Goal: Task Accomplishment & Management: Use online tool/utility

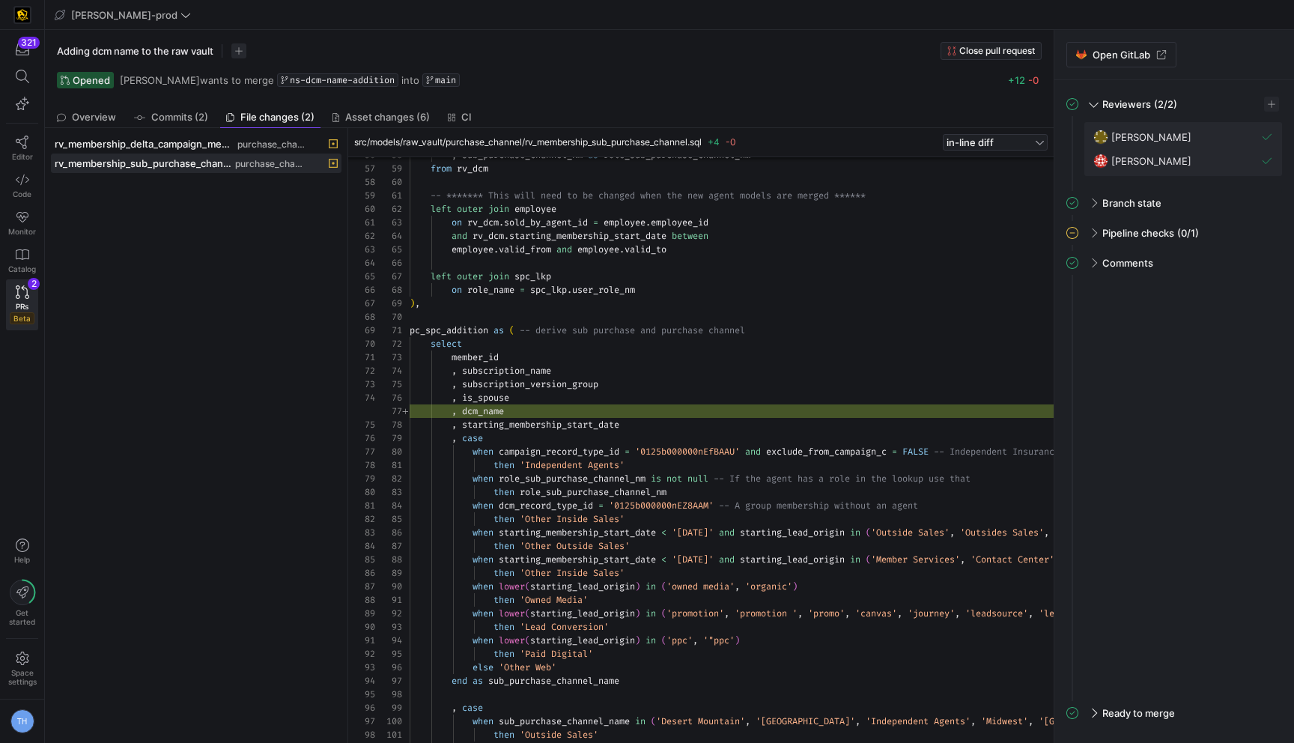
scroll to position [135, 0]
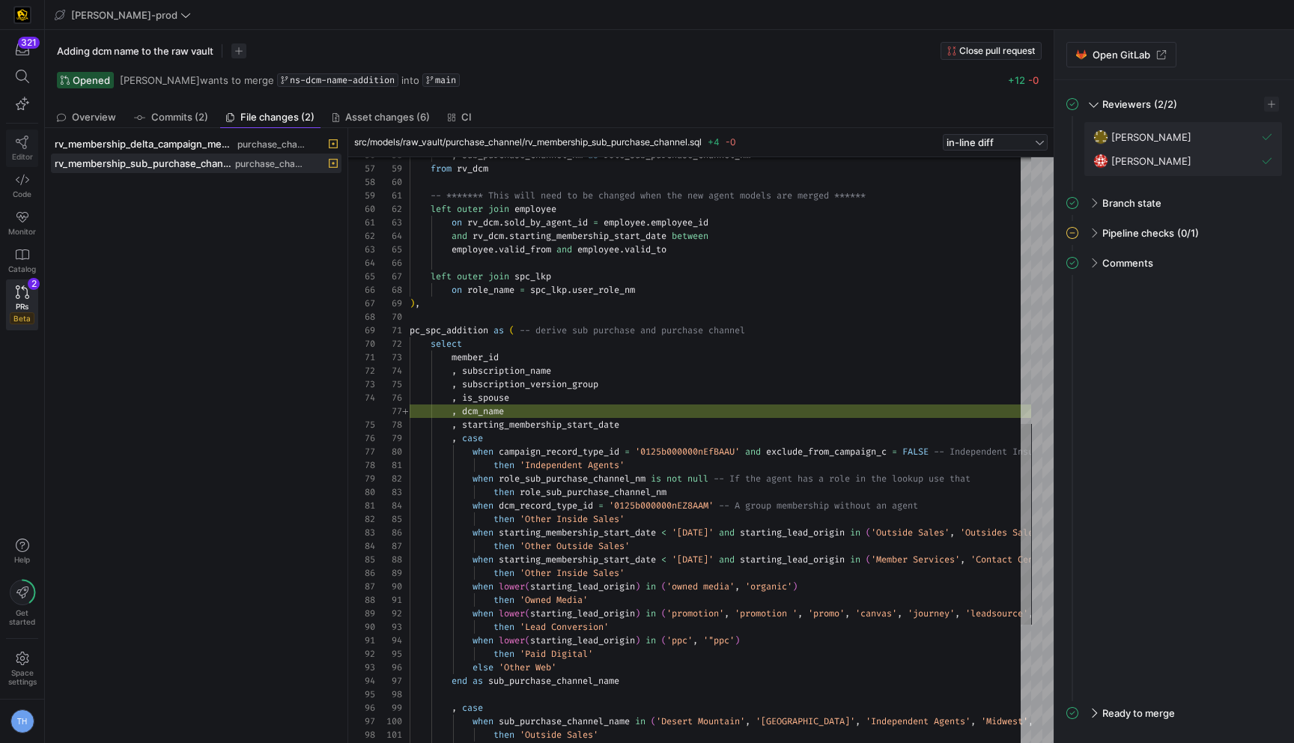
click at [27, 142] on icon at bounding box center [22, 142] width 13 height 13
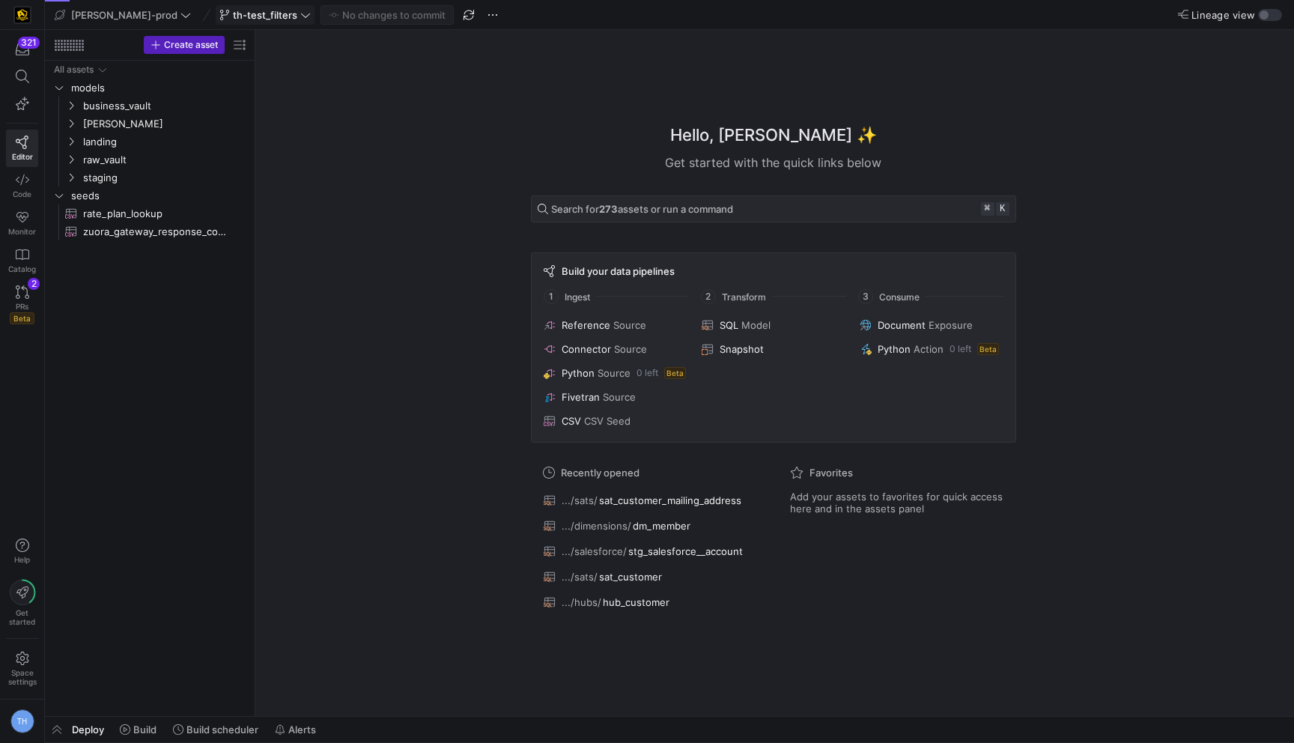
click at [233, 12] on span "th-test_filters" at bounding box center [265, 15] width 64 height 12
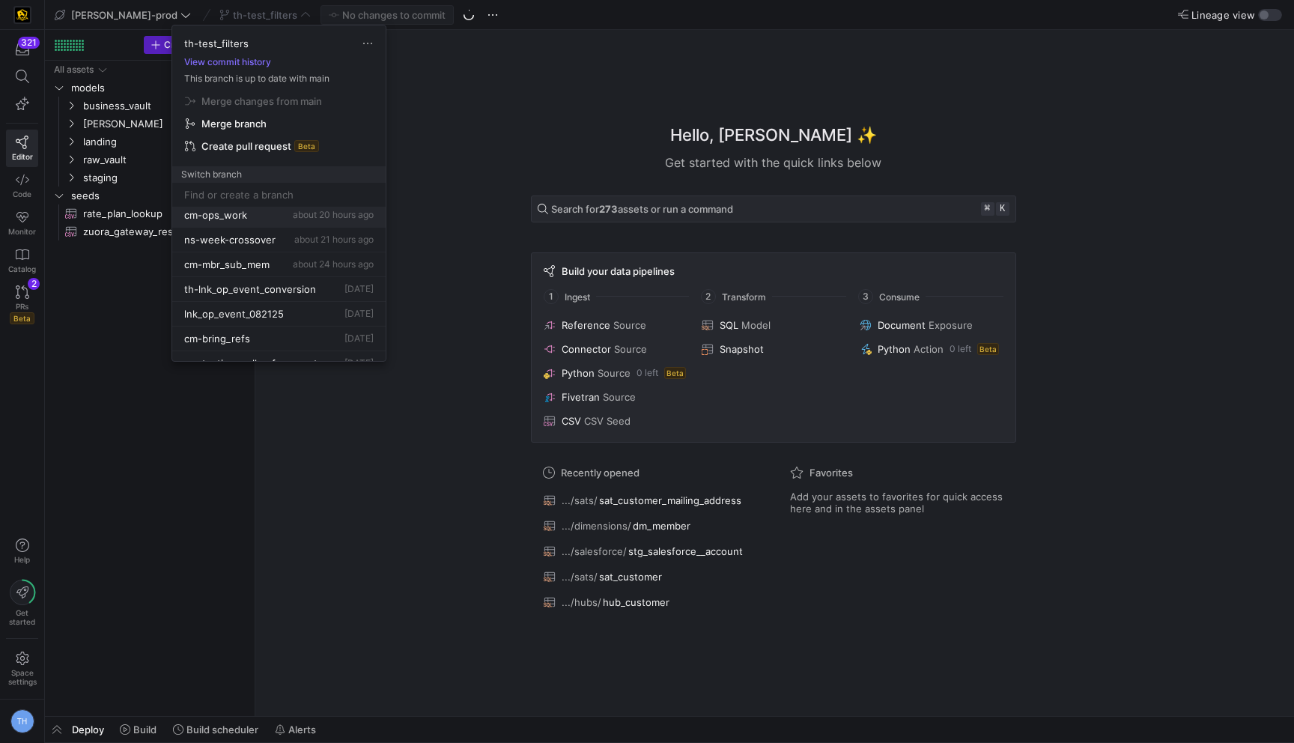
scroll to position [105, 0]
click at [297, 283] on span "th-lnk_op_event_conversion" at bounding box center [250, 288] width 132 height 12
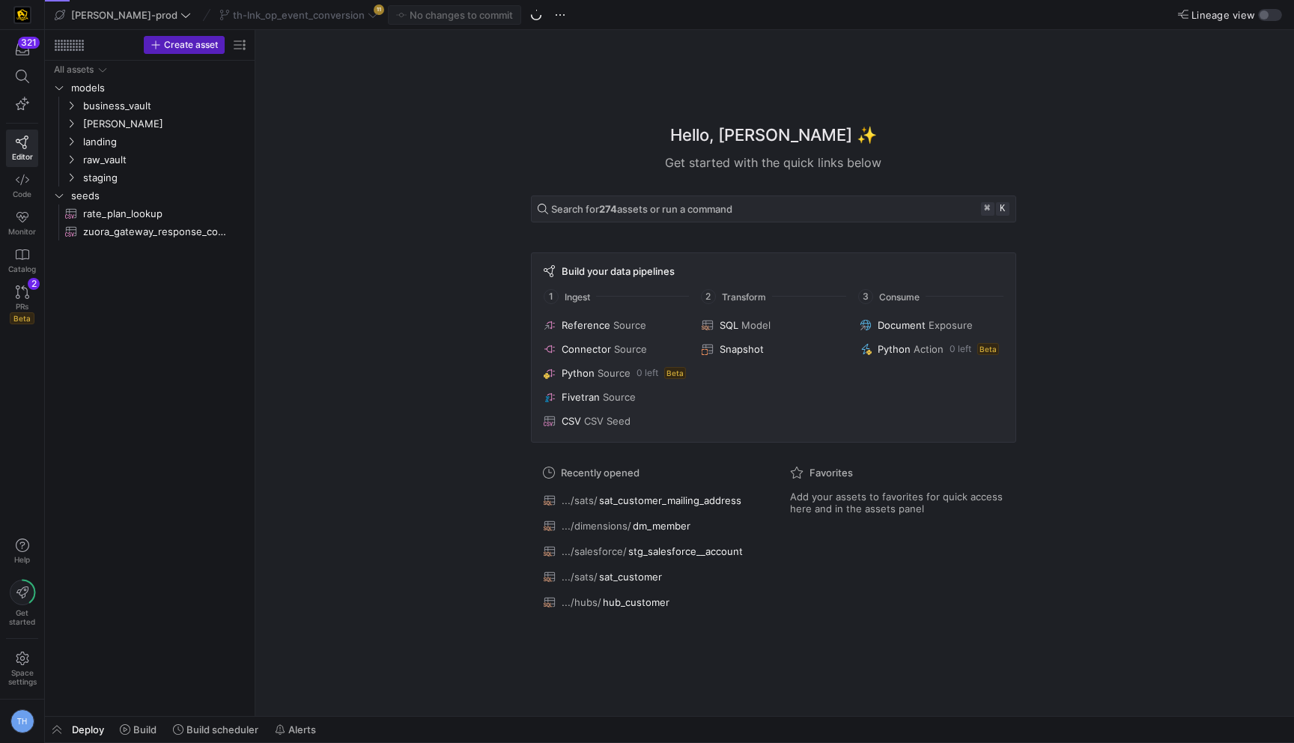
click at [309, 18] on div "th-lnk_op_event_conversion 11" at bounding box center [299, 14] width 166 height 19
click at [309, 18] on span "th-lnk_op_event_conversion" at bounding box center [299, 15] width 132 height 12
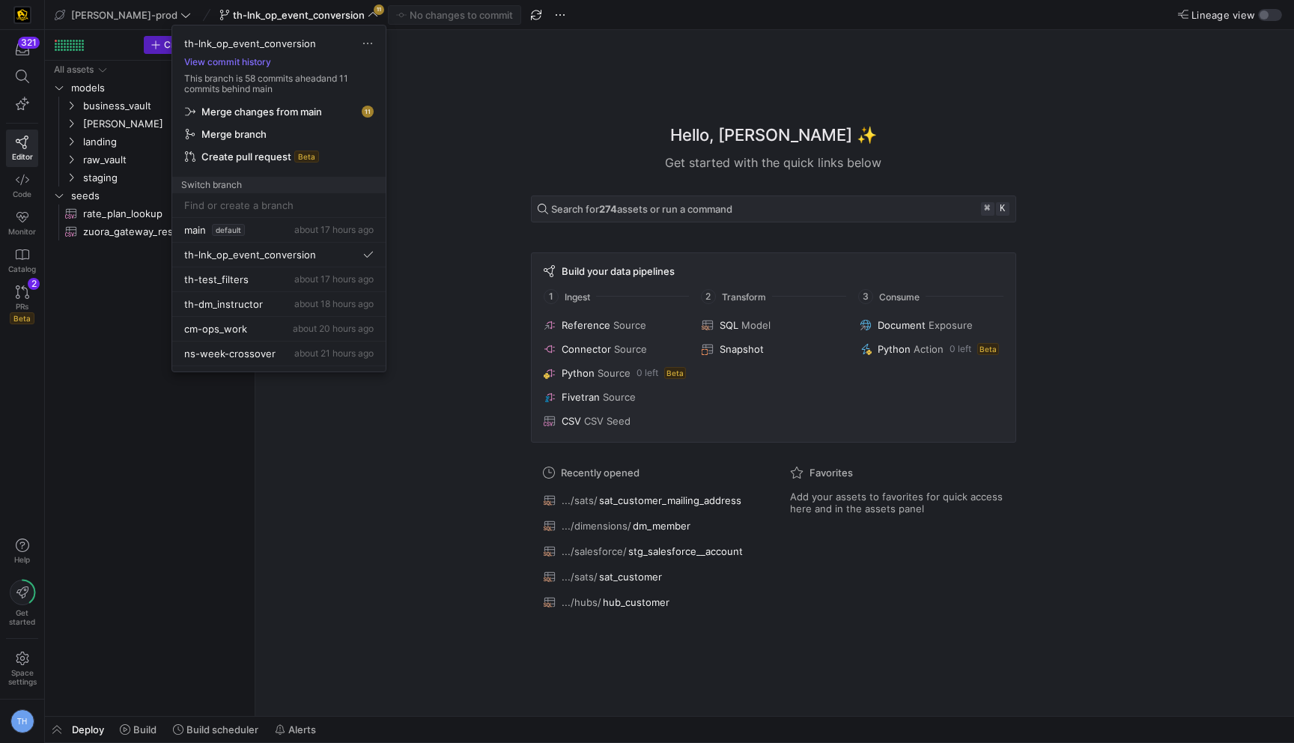
click at [321, 111] on span "Merge changes from main" at bounding box center [261, 112] width 121 height 12
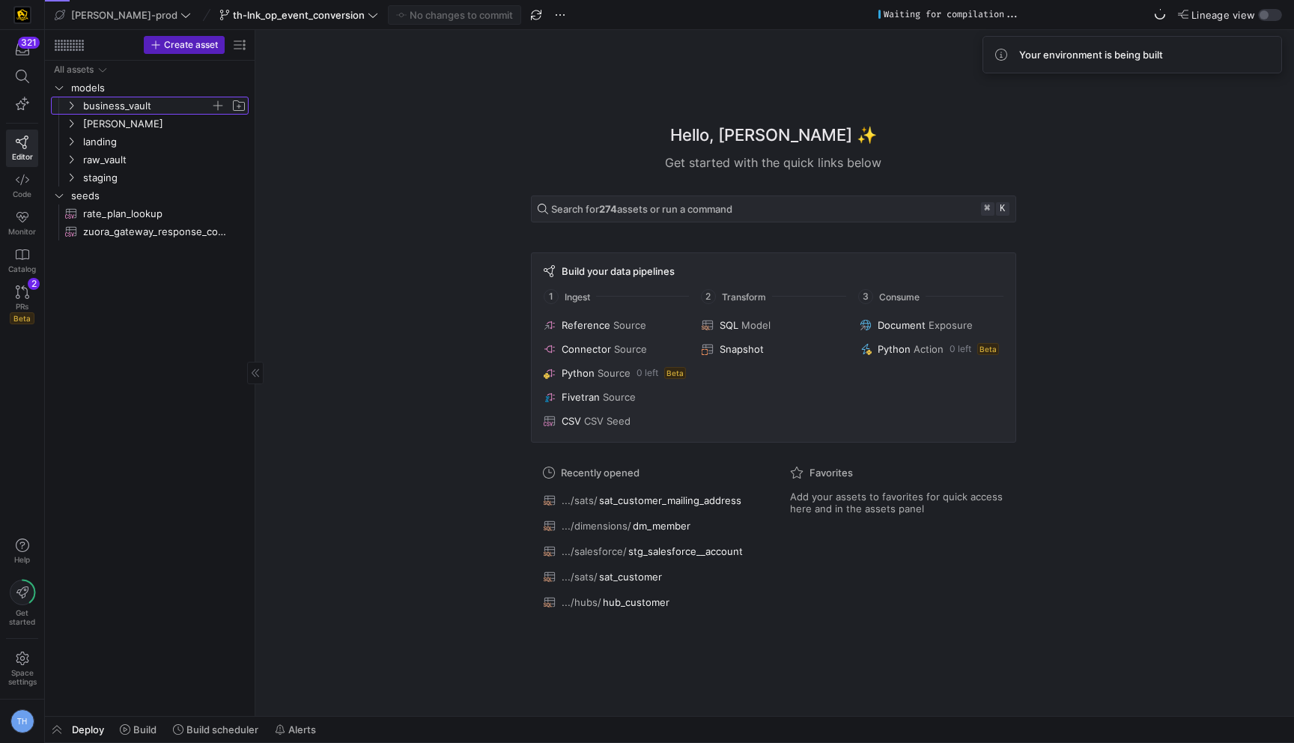
click at [165, 104] on span "business_vault" at bounding box center [146, 105] width 127 height 17
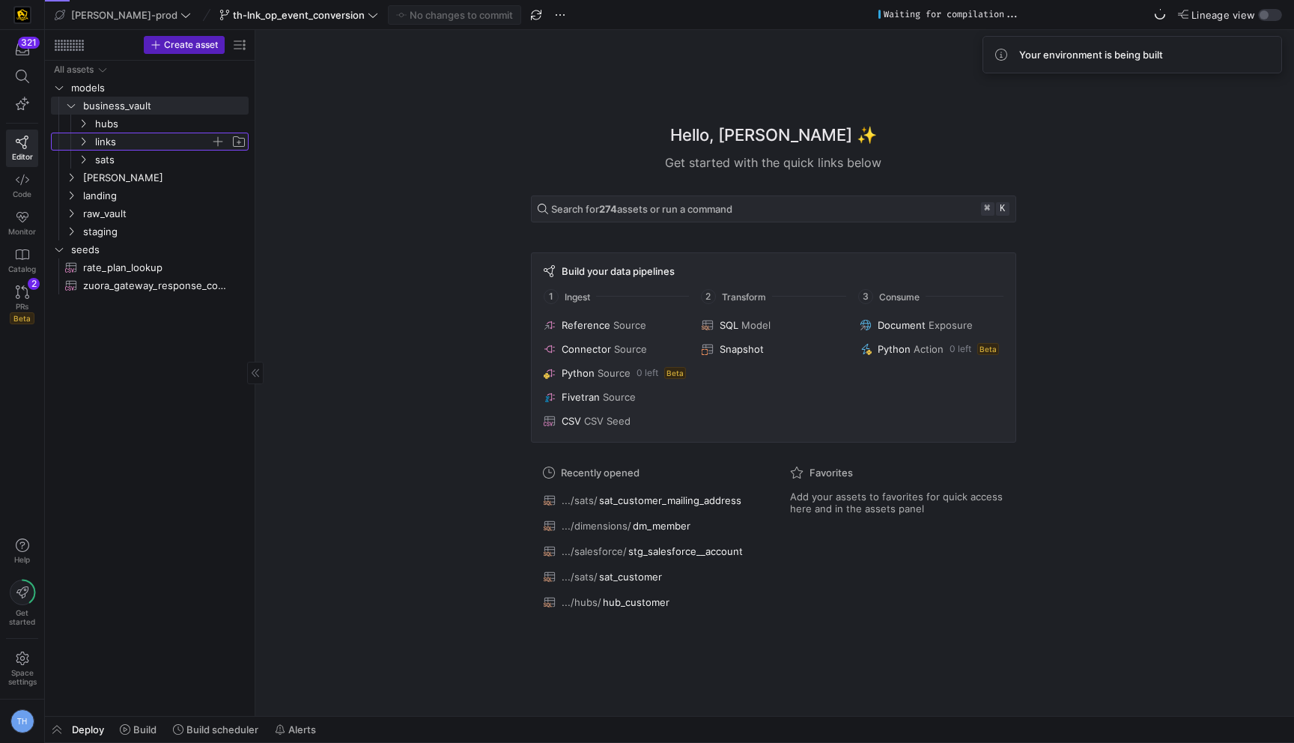
click at [166, 135] on span "links" at bounding box center [152, 141] width 115 height 17
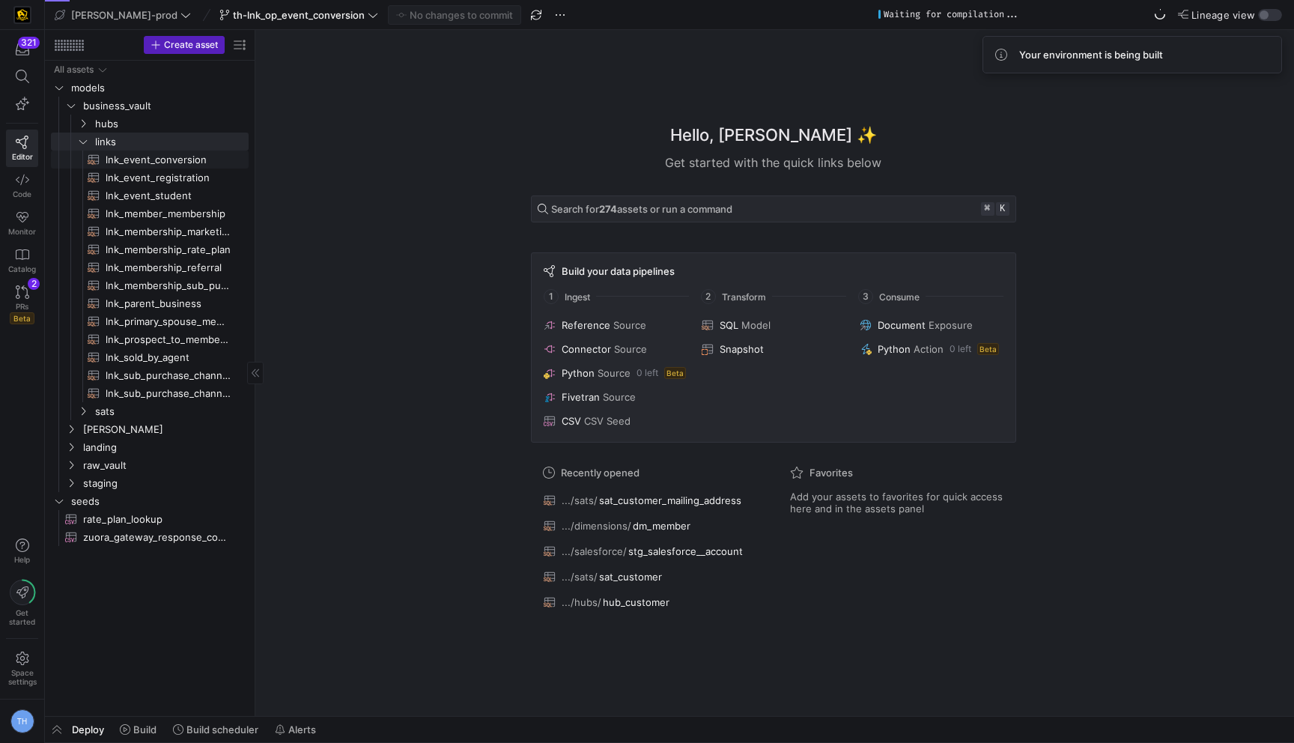
click at [195, 153] on span "lnk_event_conversion​​​​​​​​​​" at bounding box center [169, 159] width 126 height 17
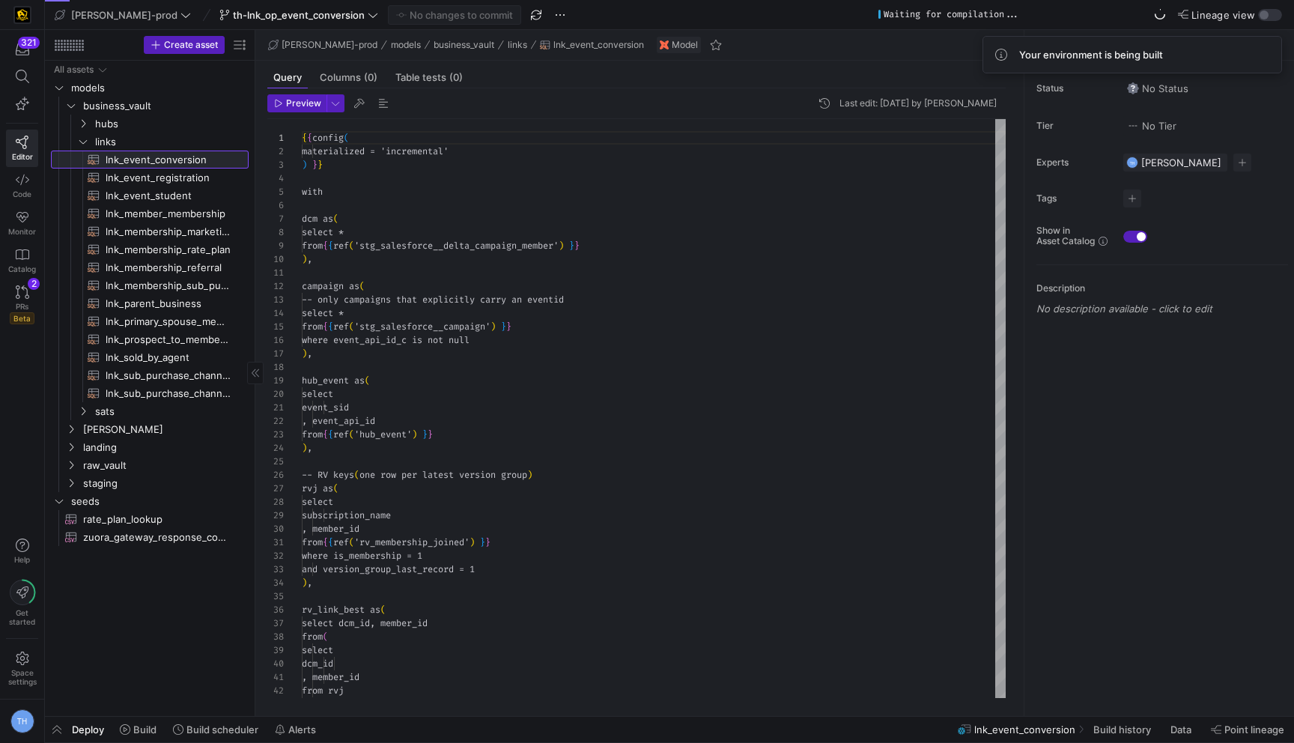
scroll to position [135, 0]
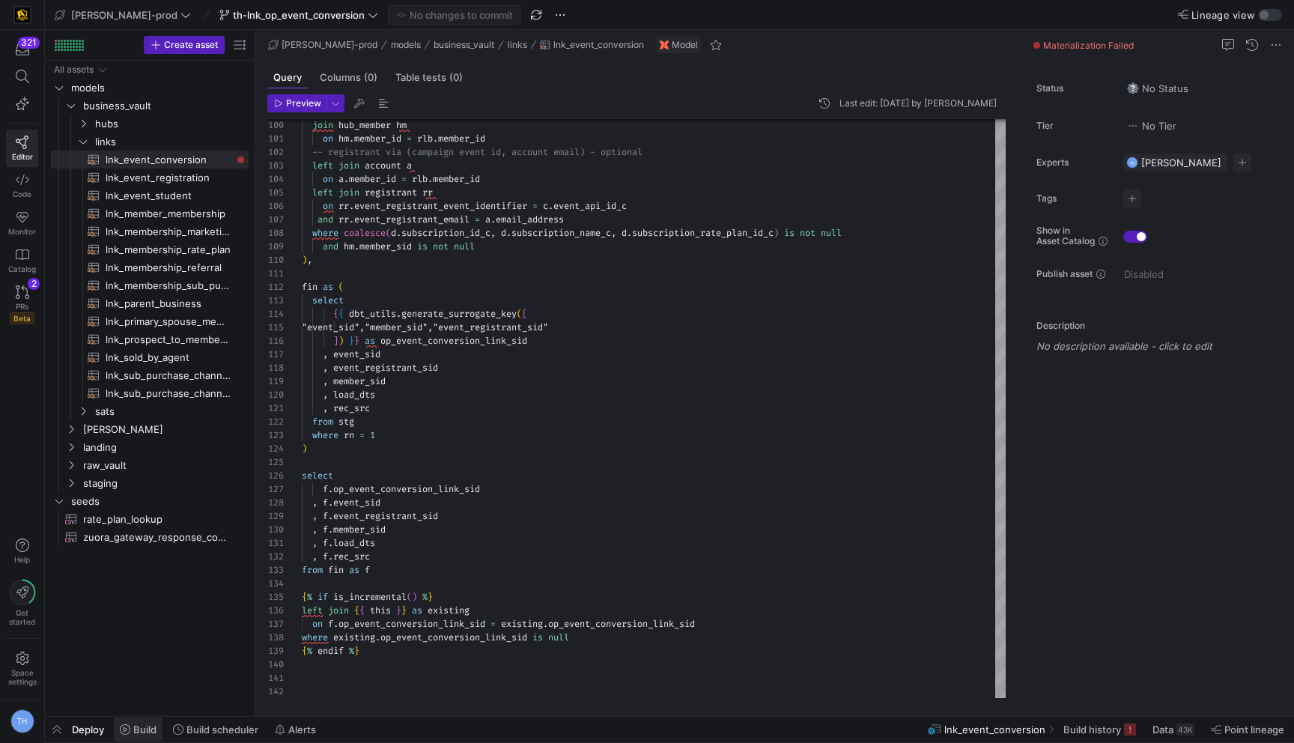
click at [144, 729] on span "Build" at bounding box center [144, 729] width 23 height 12
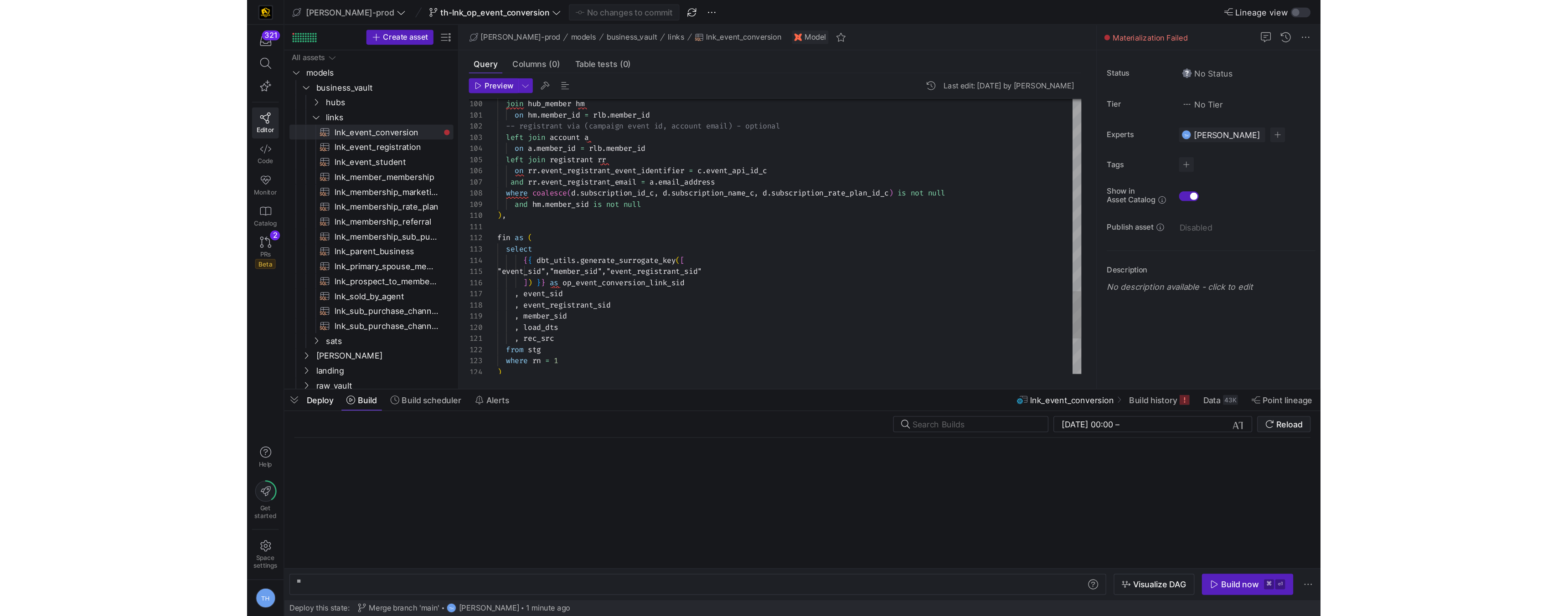
scroll to position [0, 102]
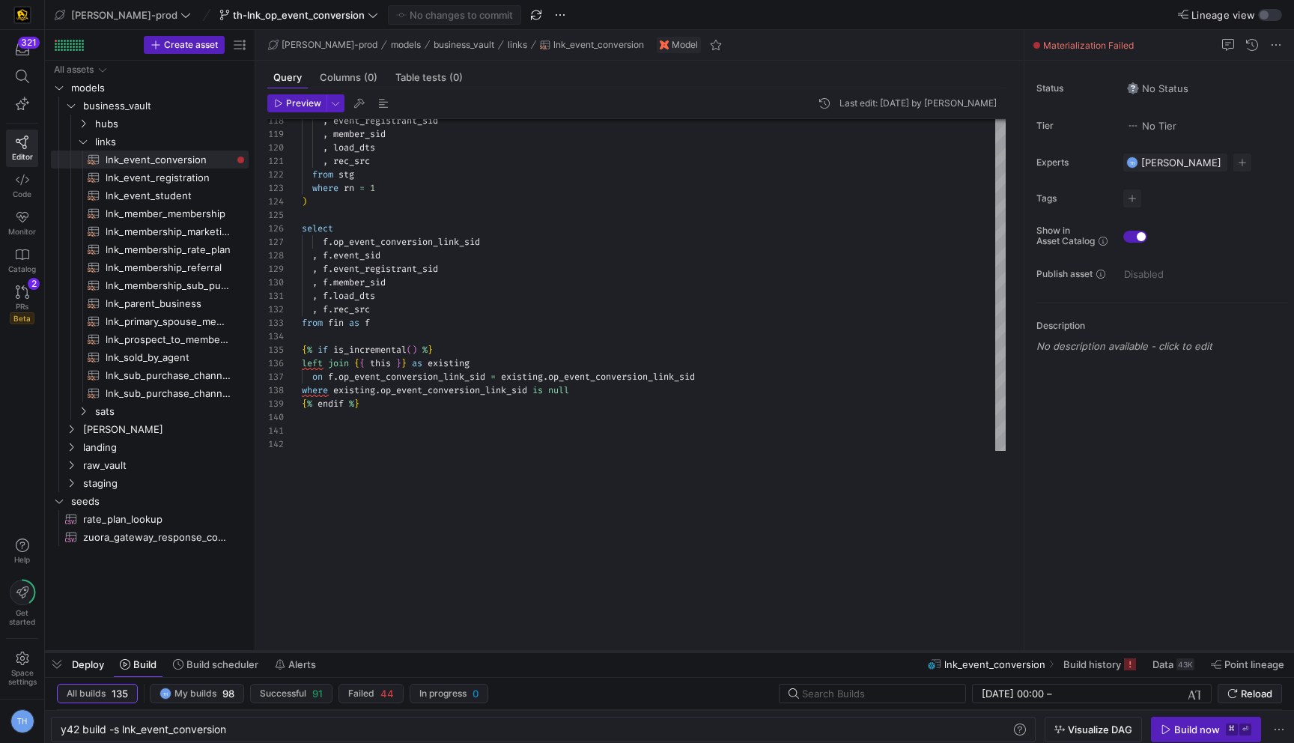
drag, startPoint x: 476, startPoint y: 470, endPoint x: 476, endPoint y: 652, distance: 182.0
click at [476, 652] on div at bounding box center [669, 651] width 1249 height 6
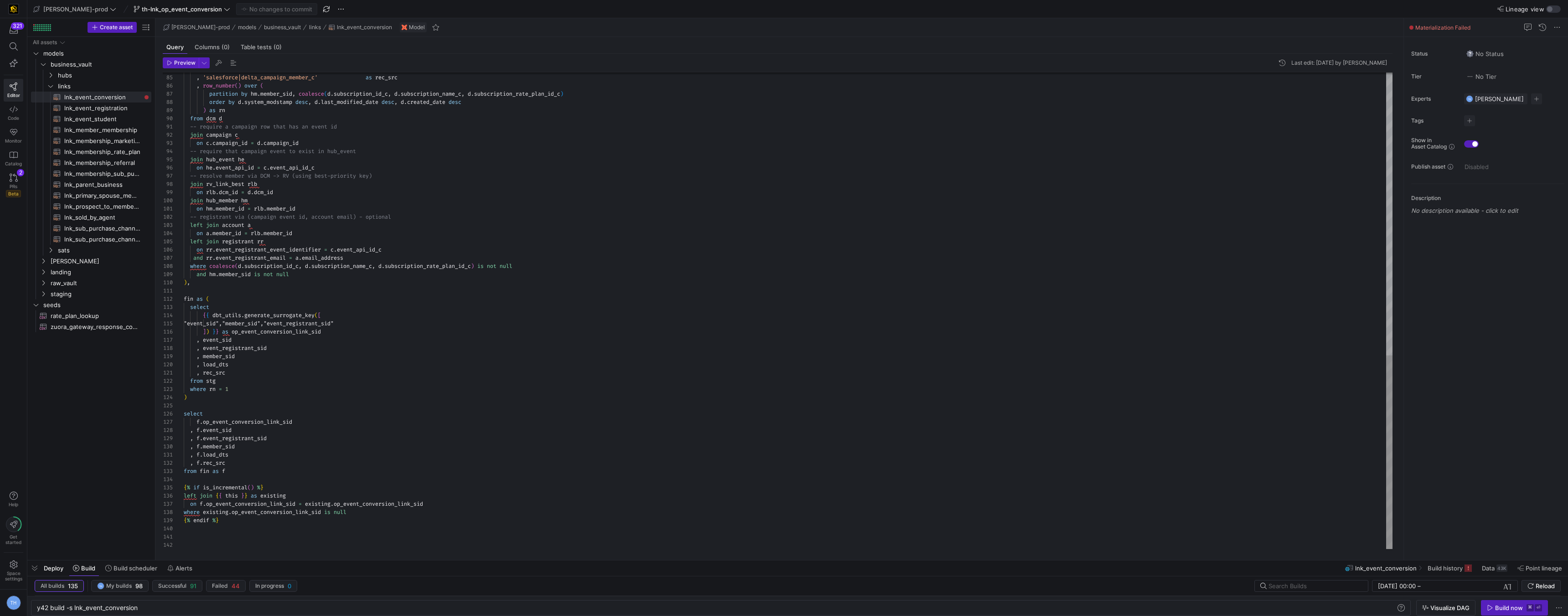
scroll to position [0, 0]
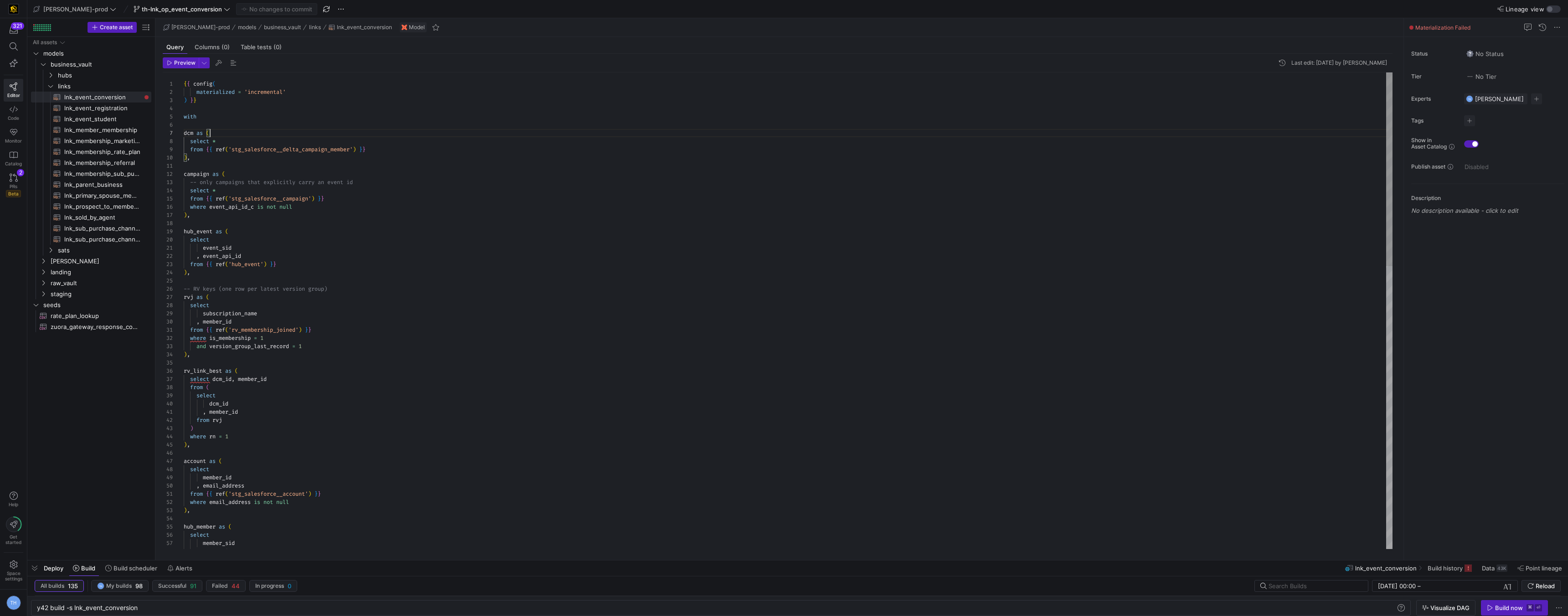
scroll to position [49, 26]
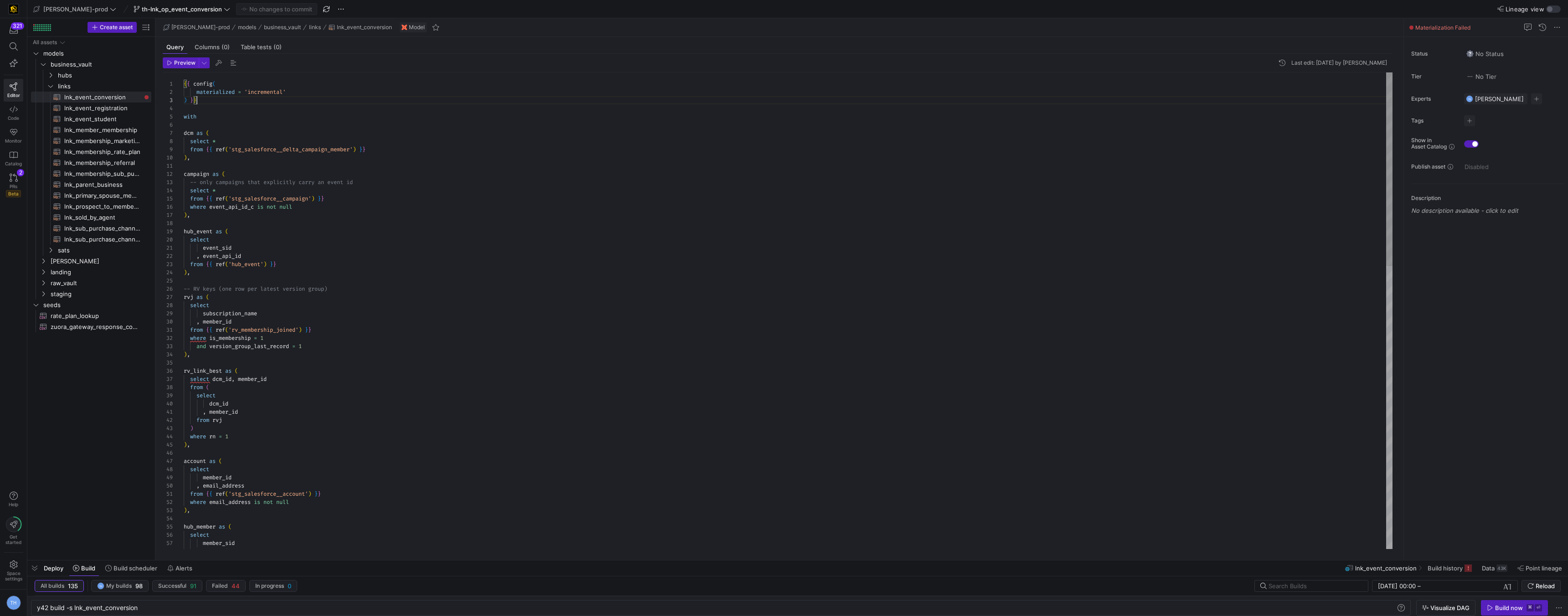
scroll to position [24, 0]
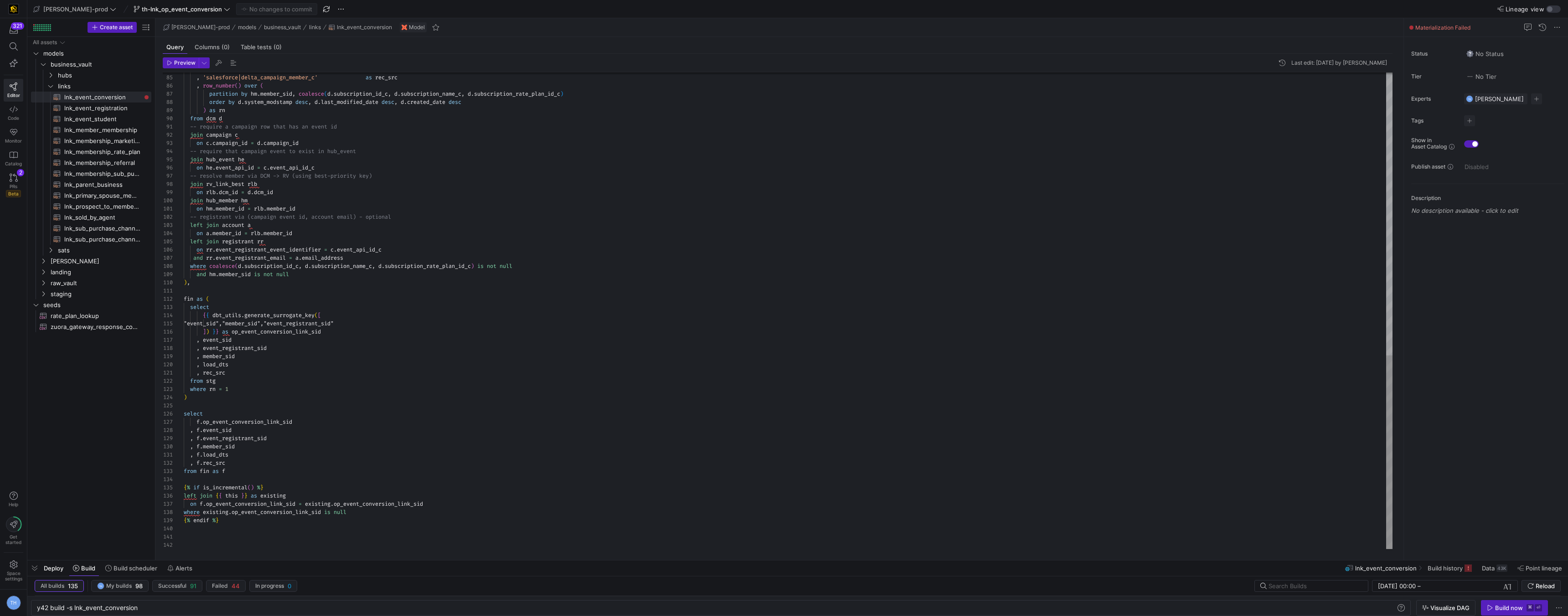
scroll to position [0, 0]
click at [73, 52] on span "models" at bounding box center [85, 53] width 85 height 10
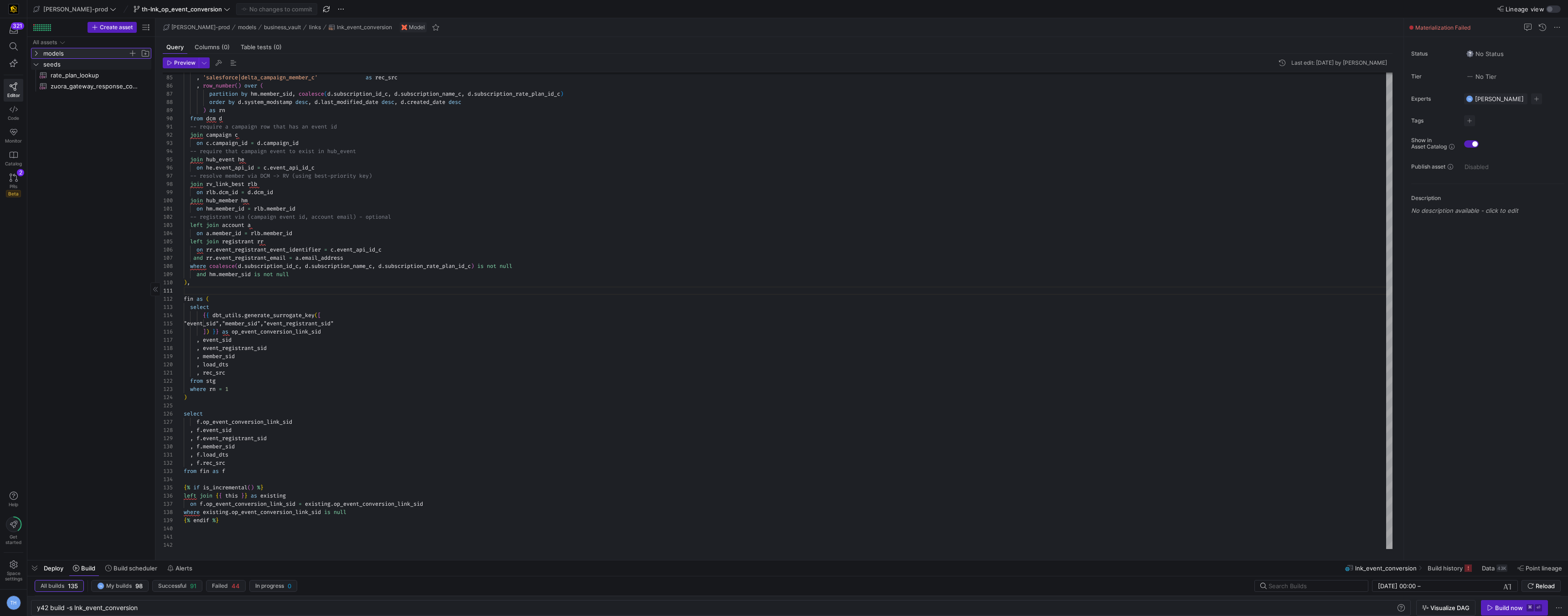
click at [74, 55] on span "models" at bounding box center [85, 53] width 85 height 10
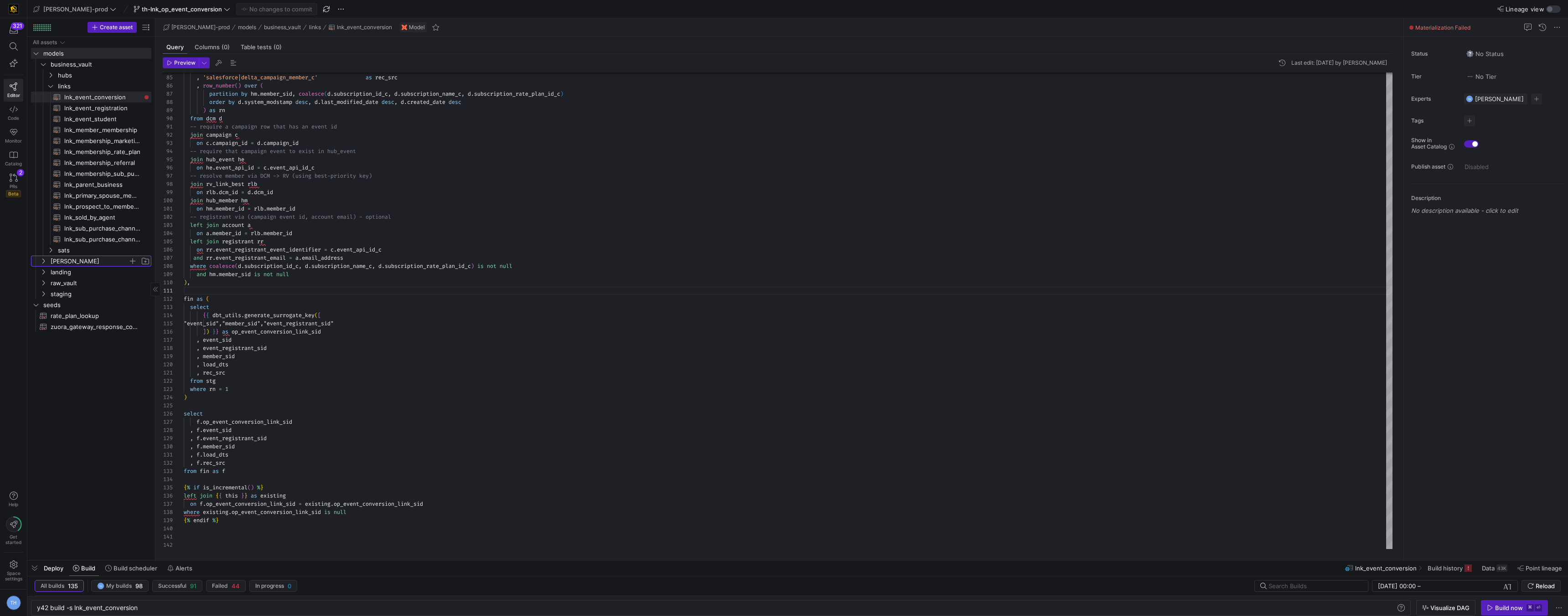
click at [75, 264] on span "[PERSON_NAME]" at bounding box center [89, 261] width 77 height 10
click at [73, 281] on span "facts" at bounding box center [93, 283] width 70 height 10
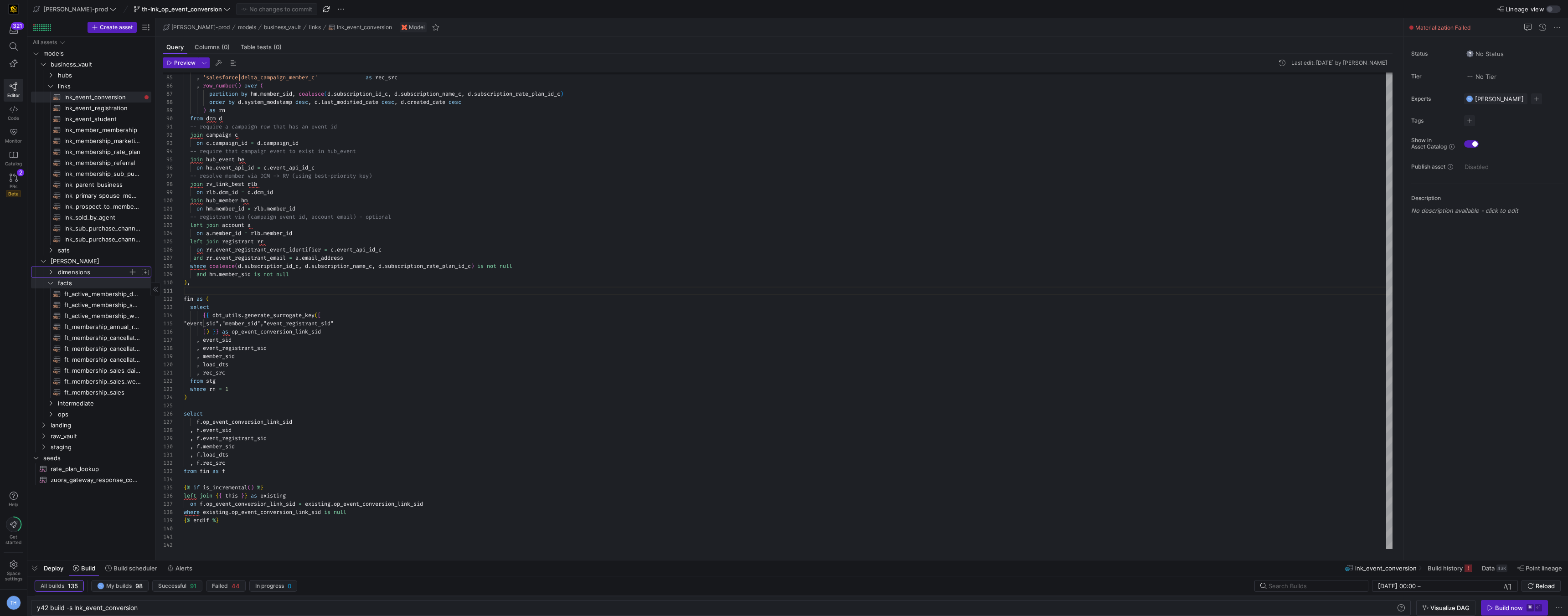
click at [89, 274] on span "dimensions" at bounding box center [93, 272] width 70 height 10
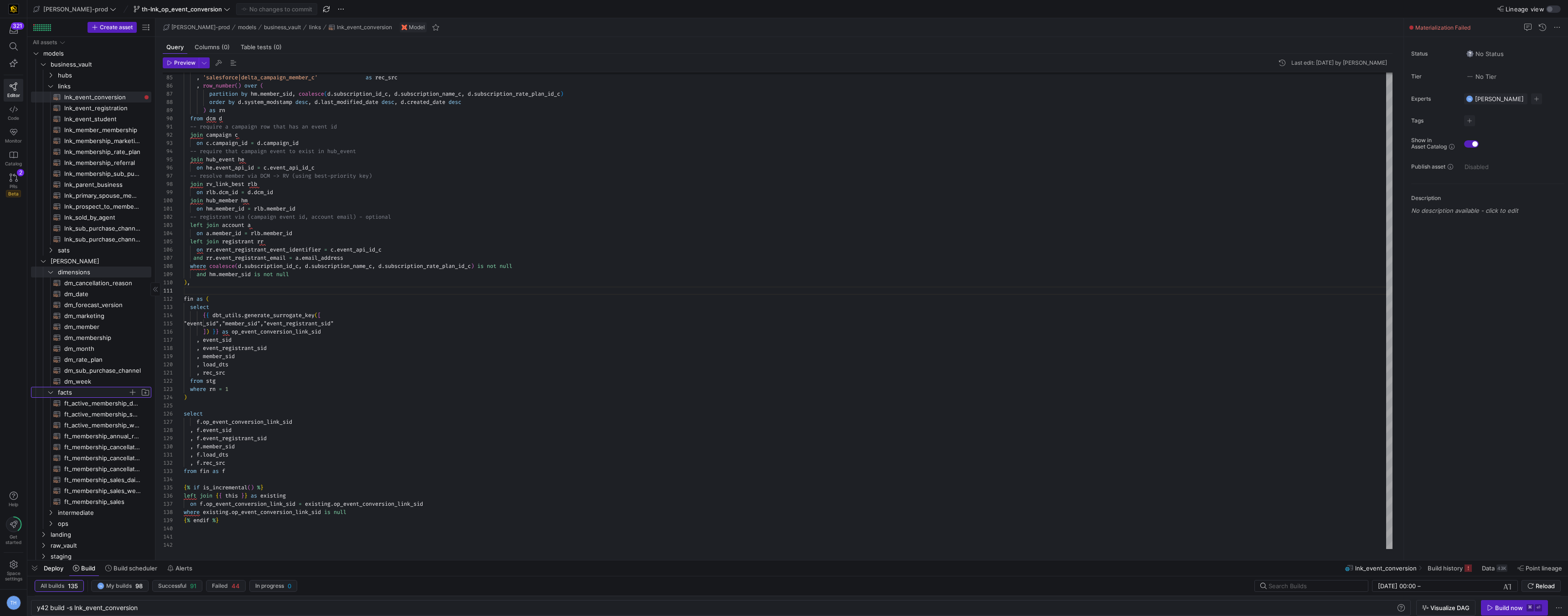
click at [68, 393] on span "facts" at bounding box center [93, 393] width 70 height 10
click at [97, 331] on span "dm_member​​​​​​​​​​" at bounding box center [103, 327] width 77 height 10
type textarea "{{ config( materialized='table' , post_hook = "alter table {{ this }} add prima…"
type textarea "y42 build -s dm_member"
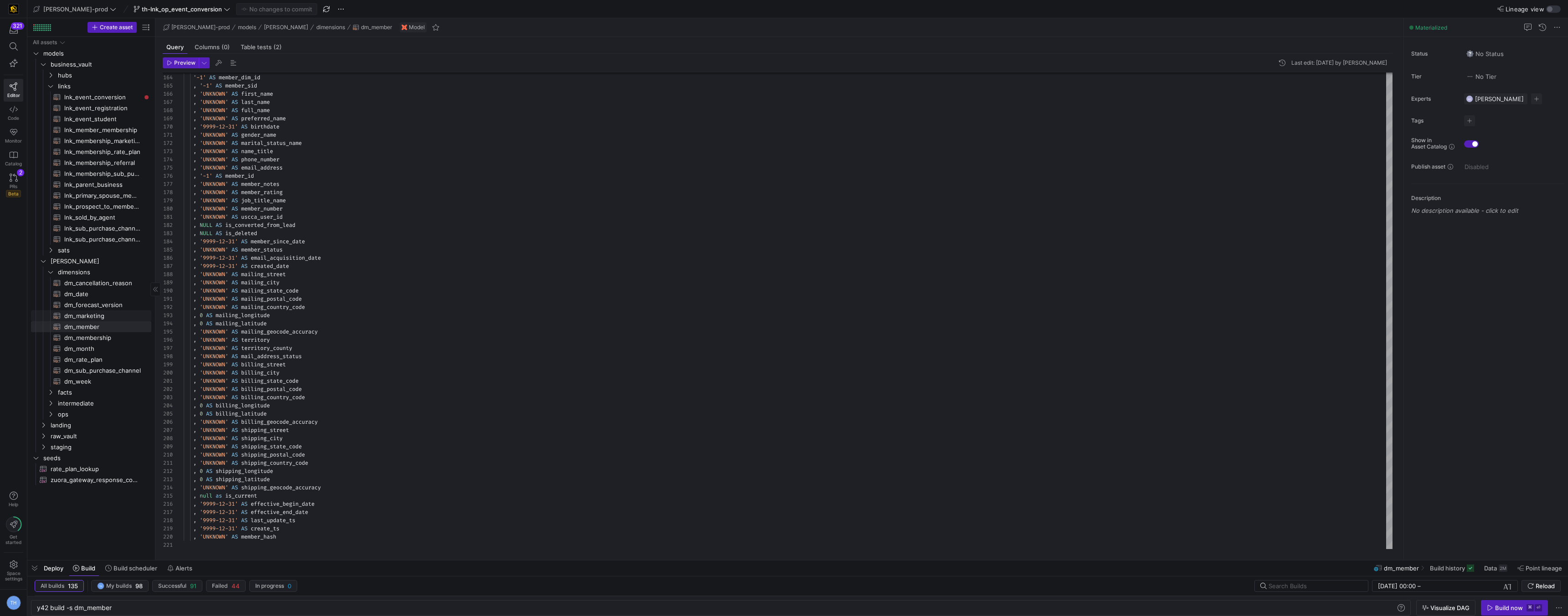
click at [108, 315] on span "dm_marketing​​​​​​​​​​" at bounding box center [103, 316] width 77 height 10
type textarea "{{ config( materialized='table' , post_hook = "alter table {{ this }} add prima…"
type textarea "y42 build -s dm_marketing"
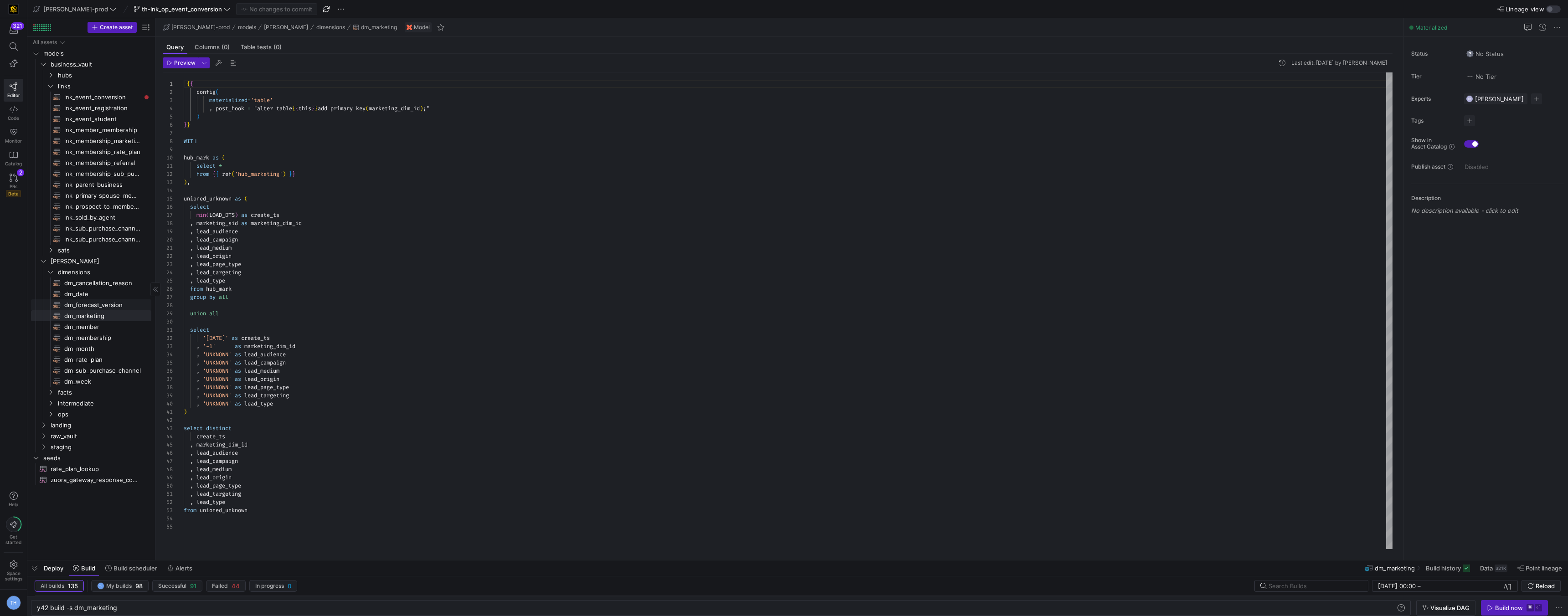
click at [121, 303] on span "dm_forecast_version​​​​​​​​​​" at bounding box center [103, 305] width 77 height 10
type textarea "{{ config( materialized='table' , post_hook= "alter table {{ this }} add primar…"
type textarea "y42 build -s dm_forecast_version"
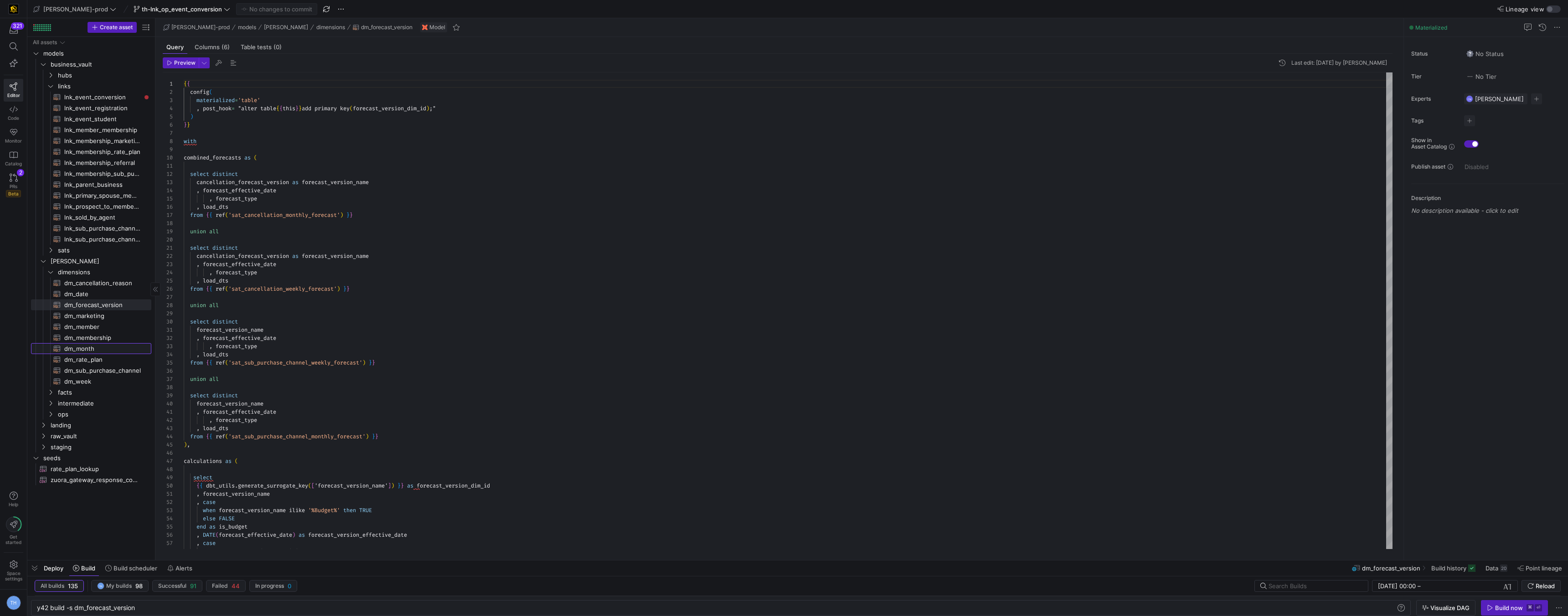
click at [100, 345] on span "dm_month​​​​​​​​​​" at bounding box center [103, 349] width 77 height 10
type textarea "{{ config( materialized='table' , post_hook= "alter table {{ this }} add primar…"
type textarea "y42 build -s dm_month"
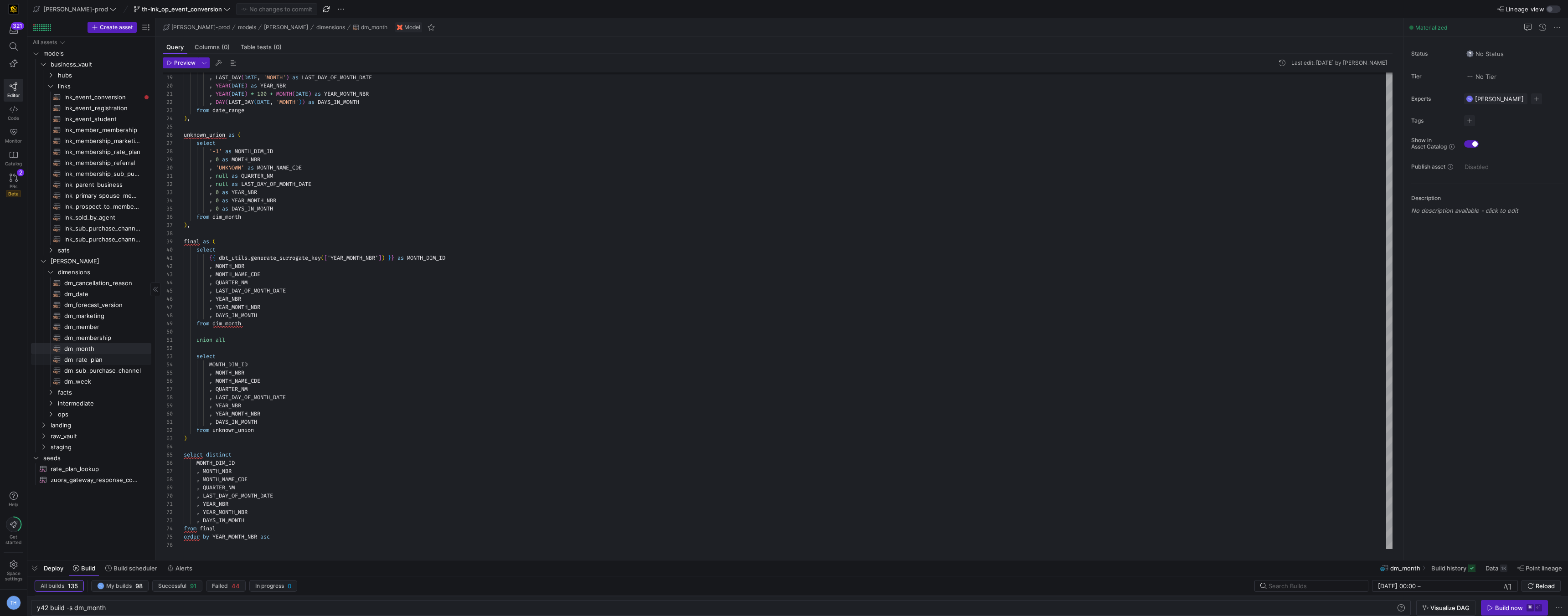
click at [96, 360] on span "dm_rate_plan​​​​​​​​​​" at bounding box center [103, 360] width 77 height 10
type textarea "{{ config( materialized='table' , post_hook= "alter table {{ this }} add primar…"
type textarea "y42 build -s dm_rate_plan"
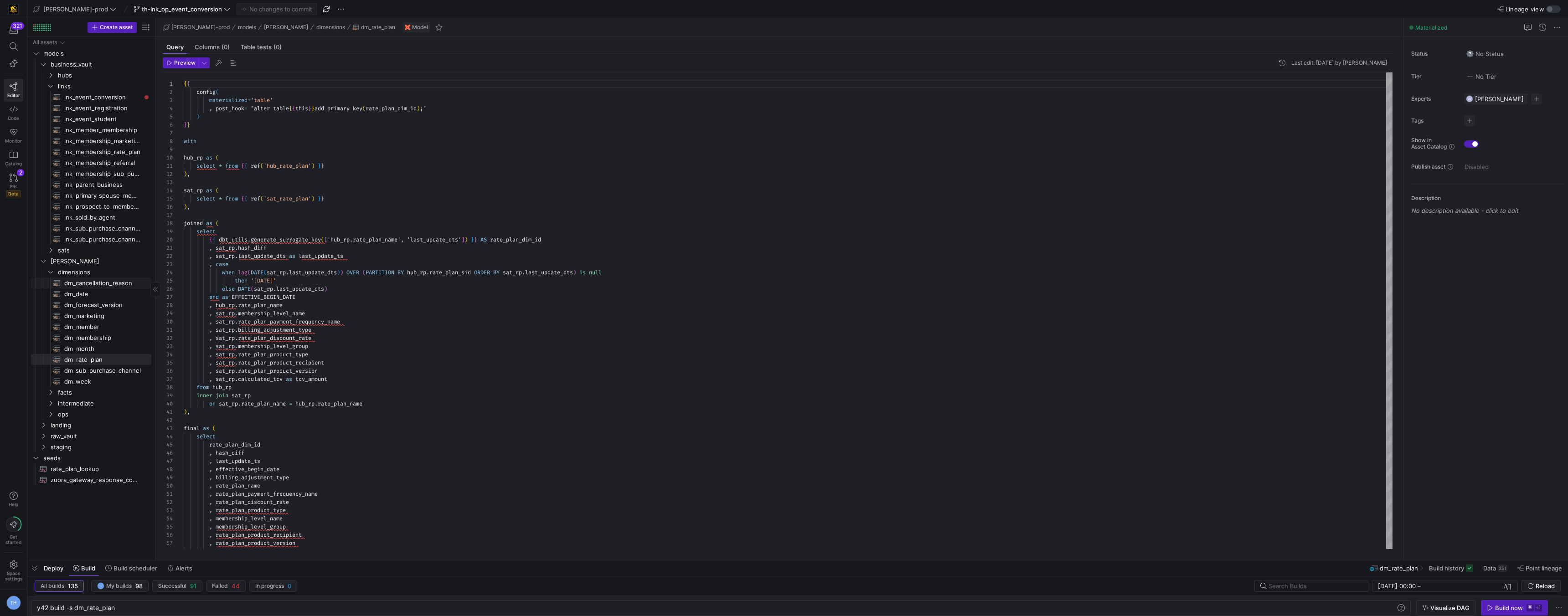
click at [97, 284] on span "dm_cancellation_reason​​​​​​​​​​" at bounding box center [103, 283] width 77 height 10
type textarea "{{ config( materialized='table' , post_hook= "alter table {{ this }} add primar…"
type textarea "y42 build -s dm_cancellation_reason"
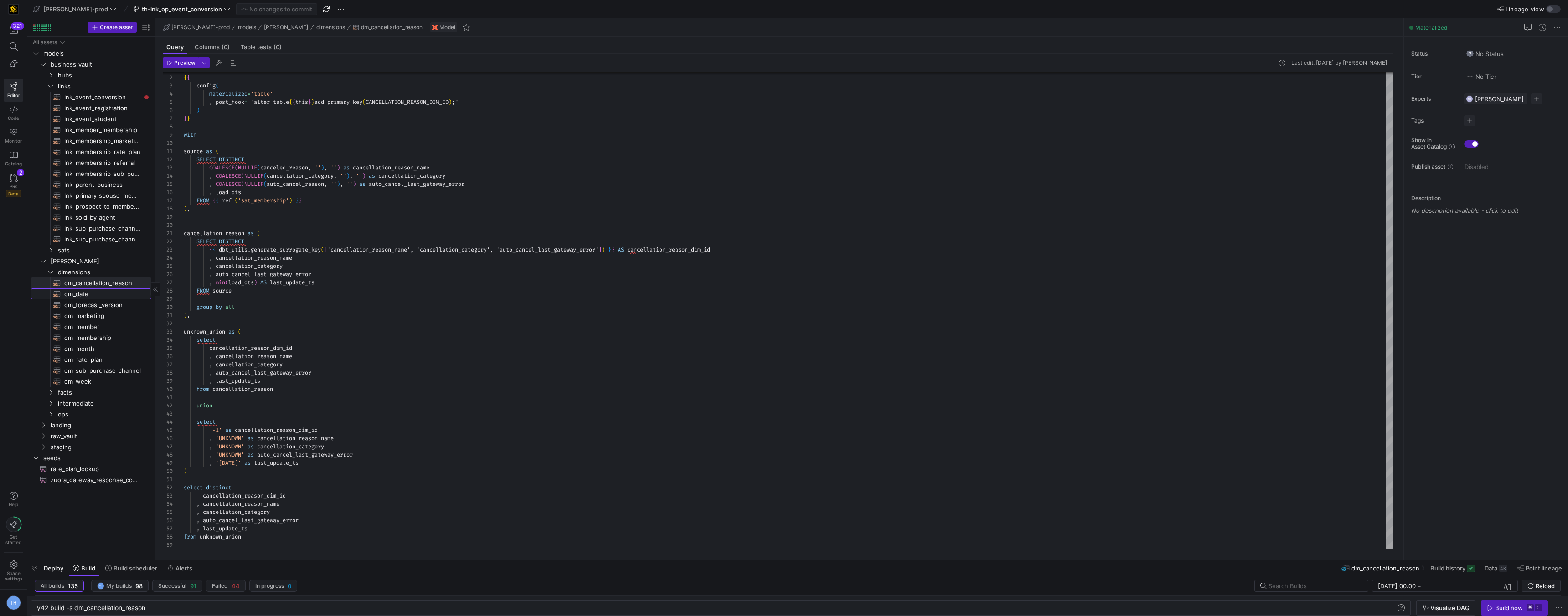
click at [97, 291] on span "dm_date​​​​​​​​​​" at bounding box center [103, 294] width 77 height 10
type textarea "{{ config( materialized='table' , post_hook= "alter table {{ this }} add primar…"
type textarea "y42 build -s dm_date"
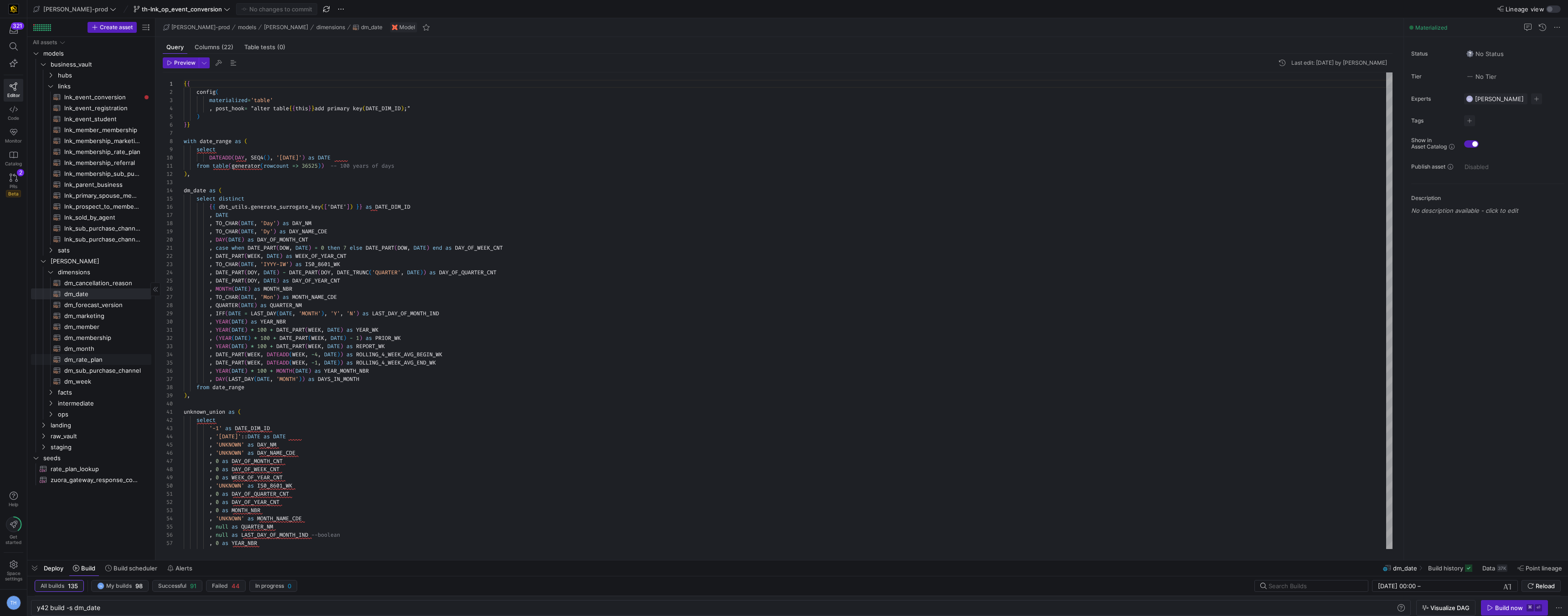
click at [82, 355] on span "dm_rate_plan​​​​​​​​​​" at bounding box center [103, 360] width 77 height 10
type textarea "{{ config( materialized='table' , post_hook= "alter table {{ this }} add primar…"
type textarea "y42 build -s dm_rate_plan"
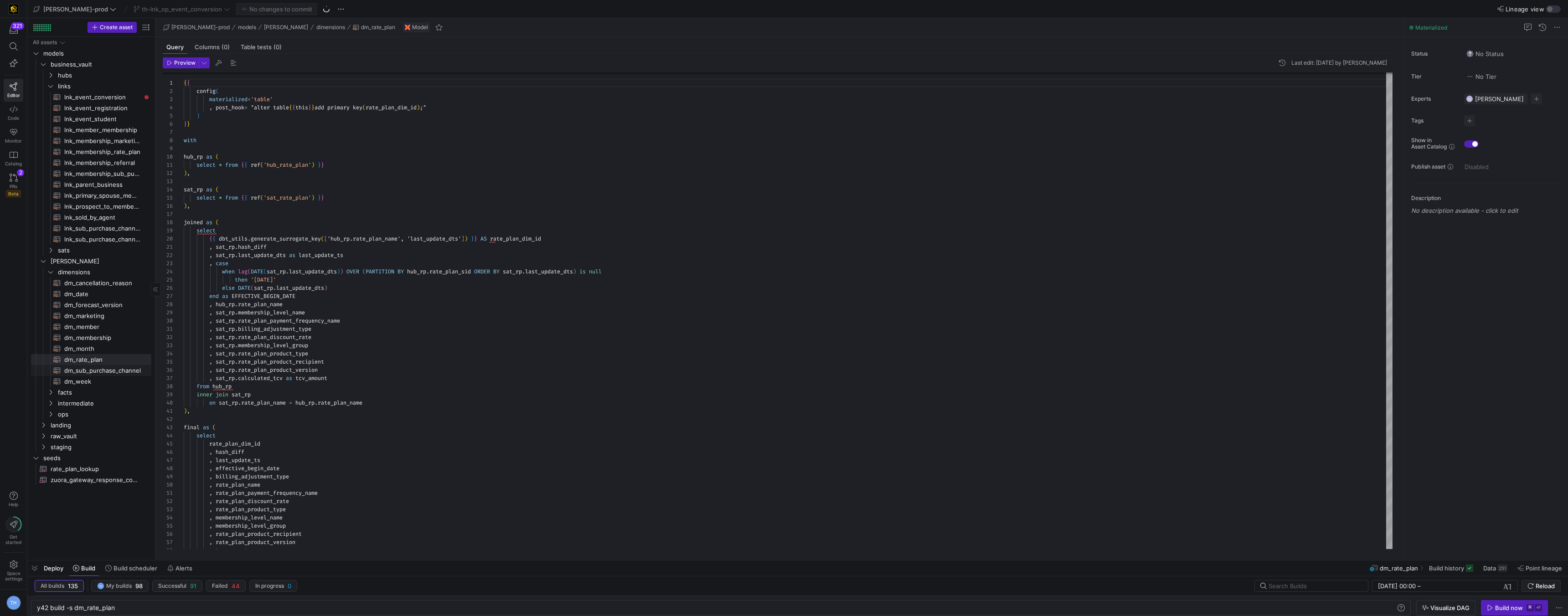
click at [97, 369] on span "dm_sub_purchase_channel​​​​​​​​​​" at bounding box center [103, 371] width 77 height 10
type textarea "{{ config( materialized='table' , post_hook= "alter table {{ this }} add primar…"
type textarea "y42 build -s dm_sub_purchase_channel"
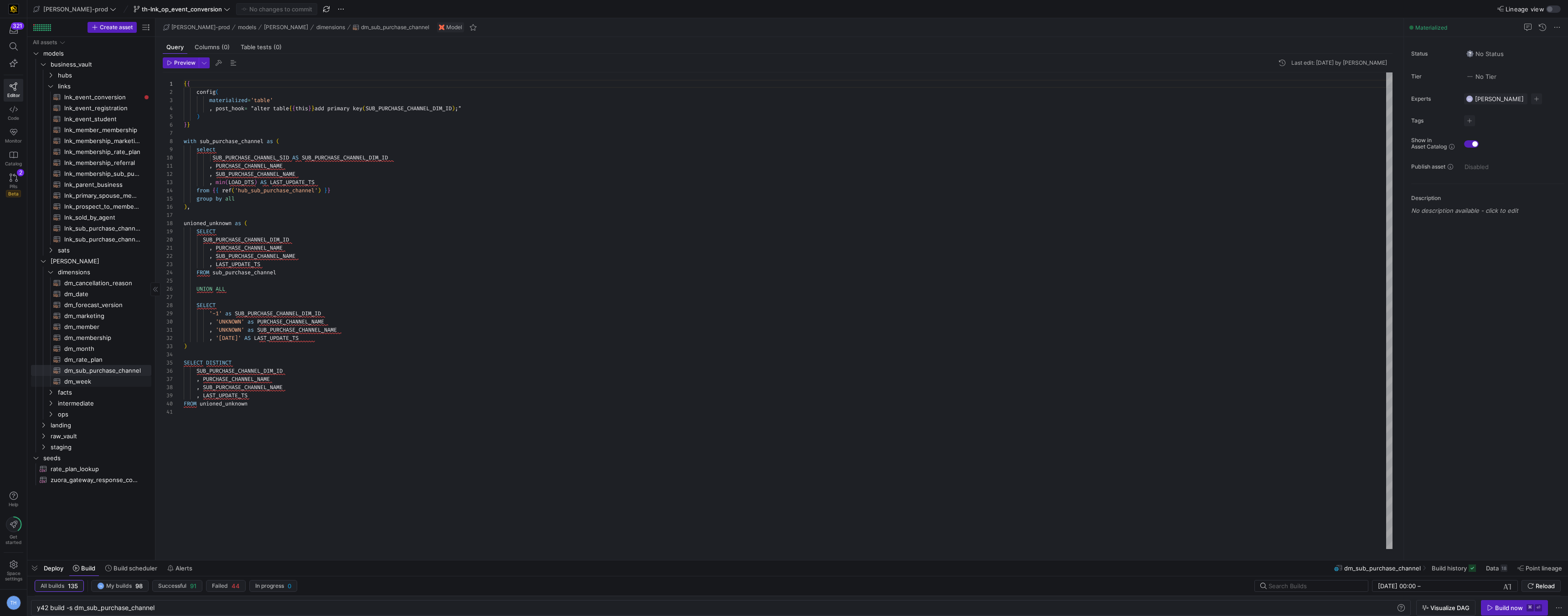
click at [88, 382] on span "dm_week​​​​​​​​​​" at bounding box center [103, 382] width 77 height 10
type textarea "{{ config( materialized='table' , post_hook= "alter table {{ this }} add primar…"
type textarea "y42 build -s dm_week"
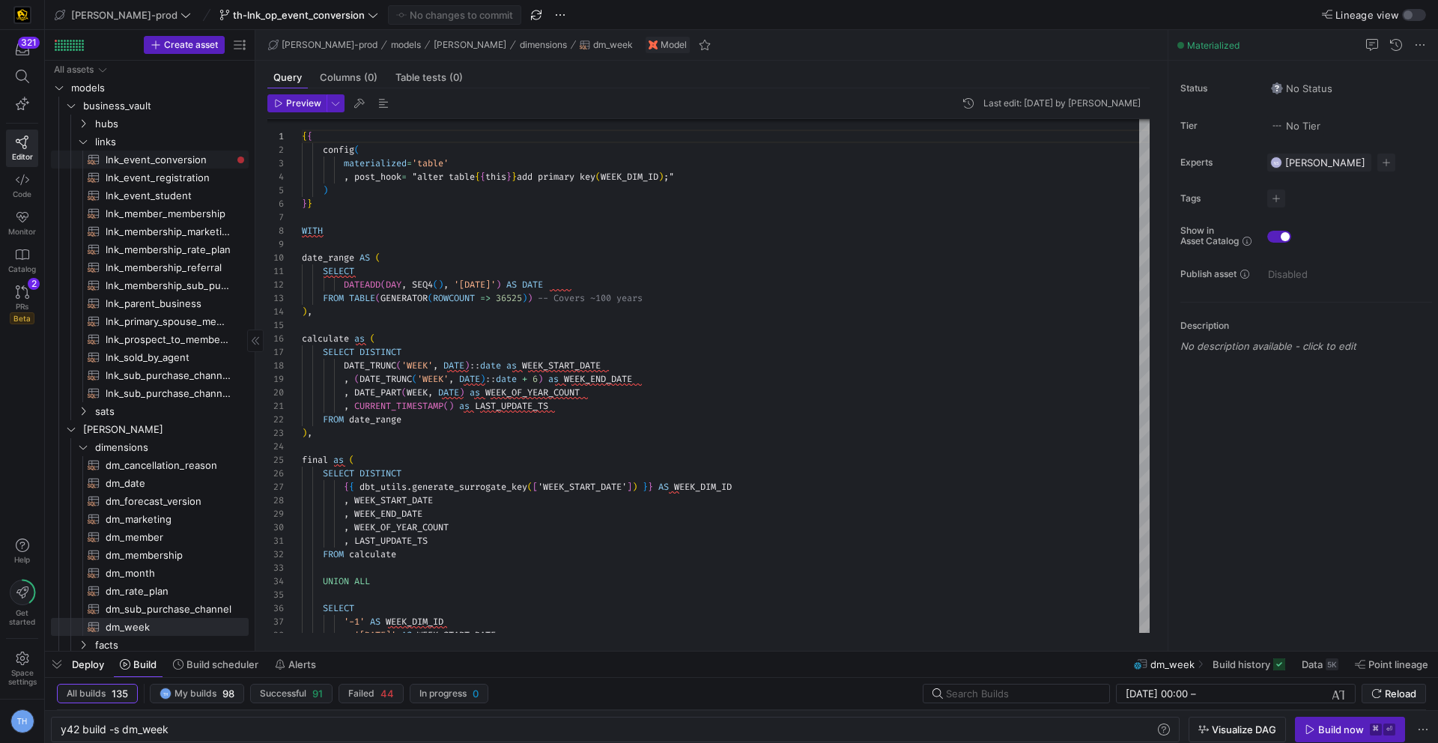
click at [186, 160] on span "lnk_event_conversion​​​​​​​​​​" at bounding box center [169, 159] width 126 height 17
type textarea "{{ config( materialized = 'incremental' ) }} with dcm as ( select * from {{ ref…"
type textarea "y42 build -s lnk_event_conversion"
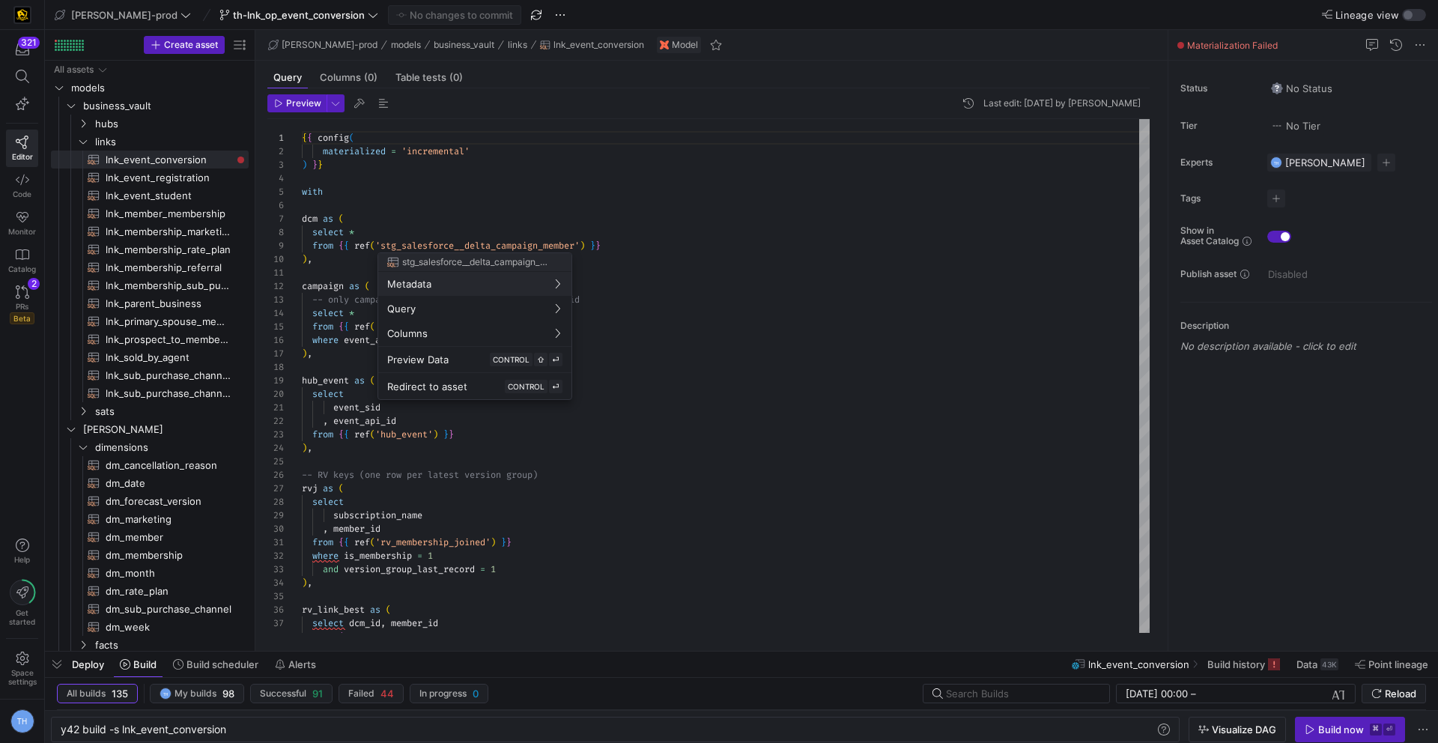
click at [594, 221] on div at bounding box center [719, 371] width 1438 height 743
